Goal: Check status: Check status

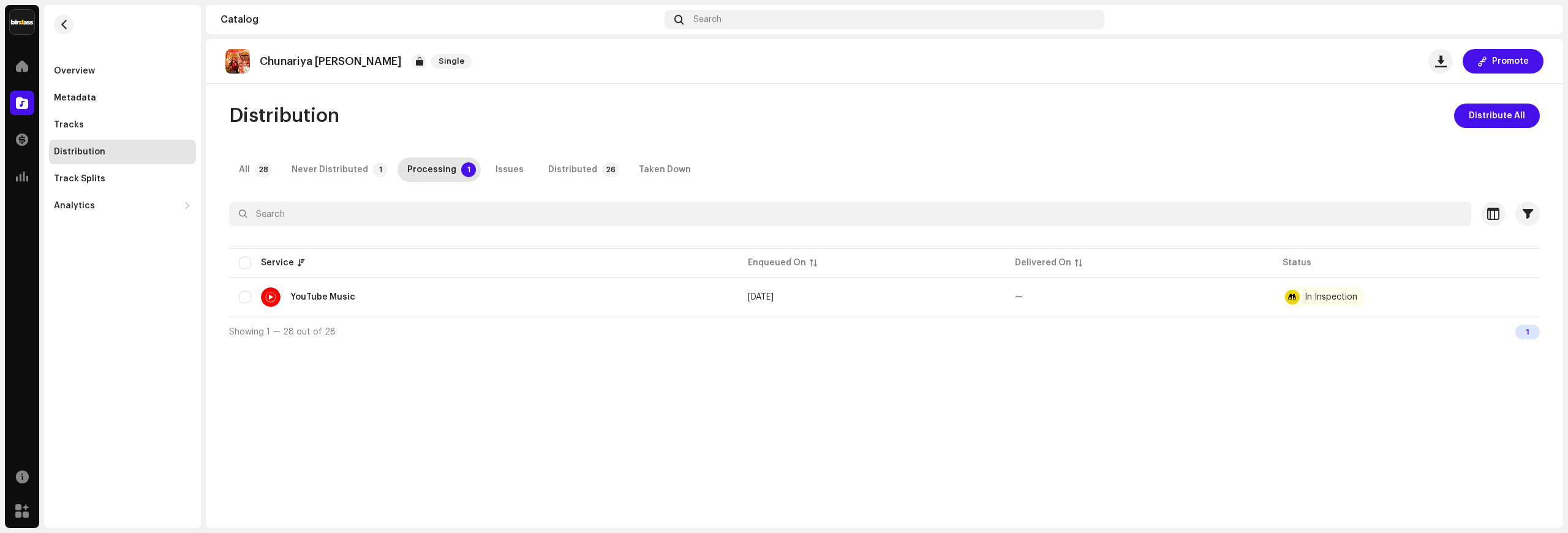
click at [763, 135] on div "Distribution Distribute All All 28 Never Distributed 1 Processing 1 Issues Dist…" at bounding box center [885, 225] width 1350 height 243
click at [1333, 297] on div "In Inspection" at bounding box center [1331, 297] width 53 height 9
click at [99, 80] on div "Overview" at bounding box center [122, 71] width 147 height 25
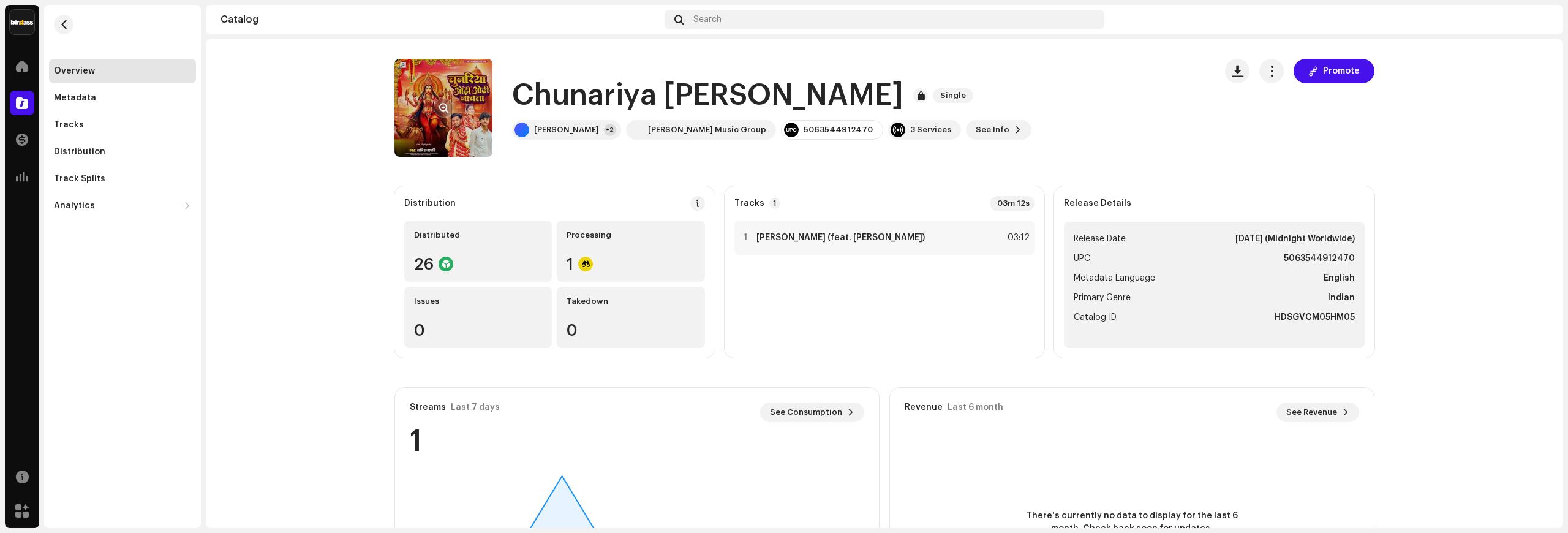
click at [480, 109] on re-a-cover at bounding box center [443, 108] width 98 height 98
click at [427, 106] on re-a-cover at bounding box center [443, 108] width 98 height 98
click at [439, 106] on span "button" at bounding box center [444, 108] width 10 height 10
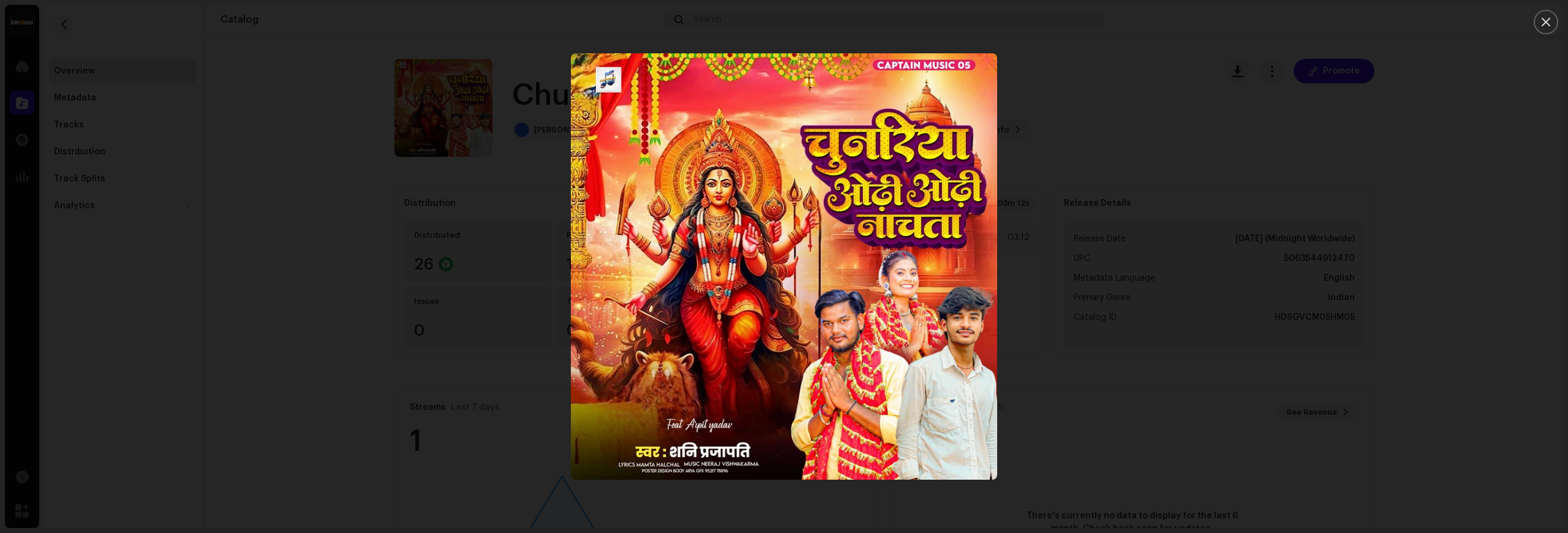
click at [1104, 195] on div at bounding box center [784, 266] width 1568 height 533
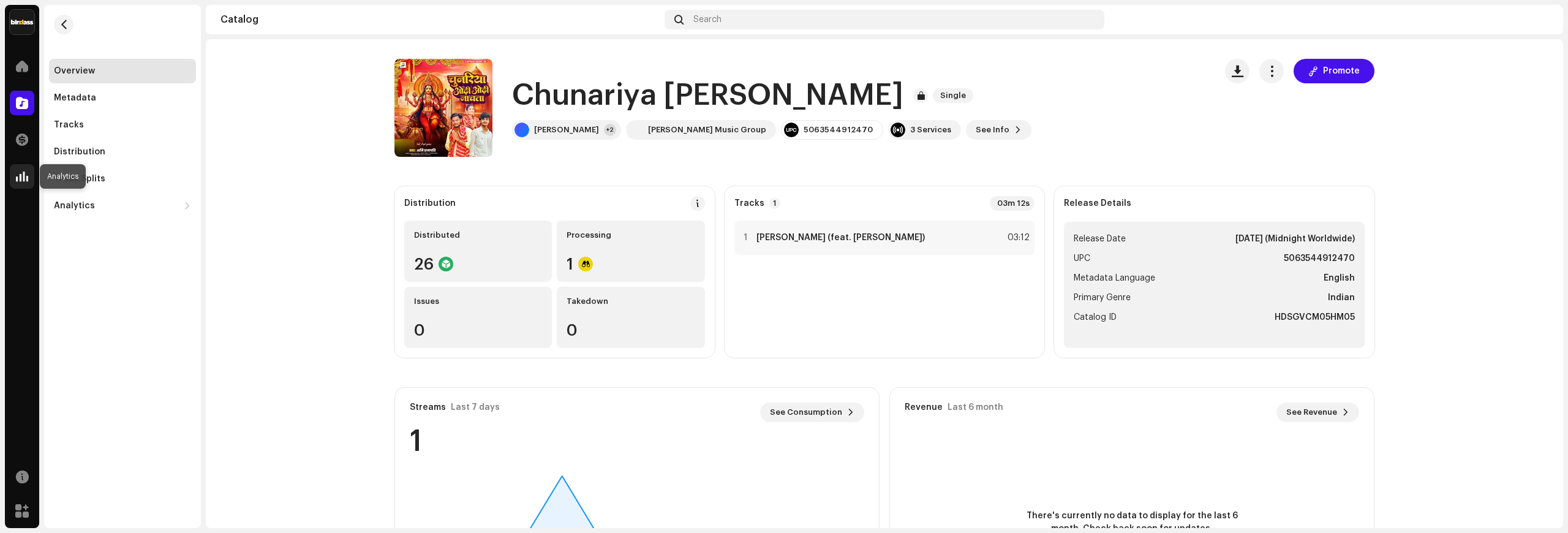
click at [26, 172] on span at bounding box center [22, 176] width 12 height 10
